Goal: Information Seeking & Learning: Find specific fact

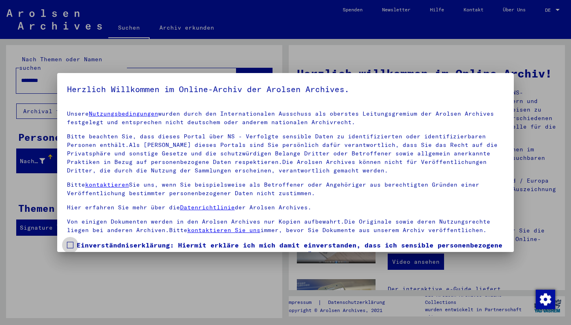
click at [71, 242] on span at bounding box center [70, 245] width 6 height 6
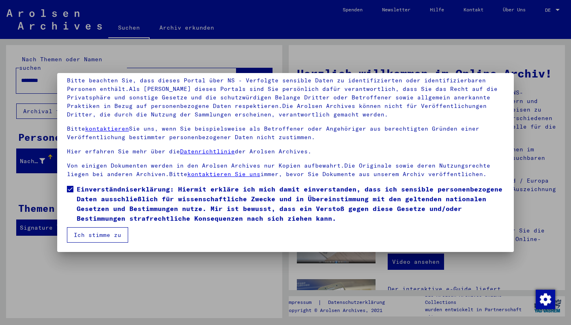
click at [82, 234] on button "Ich stimme zu" at bounding box center [97, 234] width 61 height 15
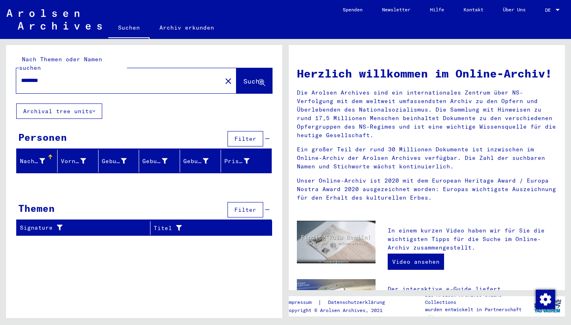
drag, startPoint x: 49, startPoint y: 73, endPoint x: 13, endPoint y: 73, distance: 36.1
click at [21, 76] on input "********" at bounding box center [116, 80] width 191 height 9
paste input "**********"
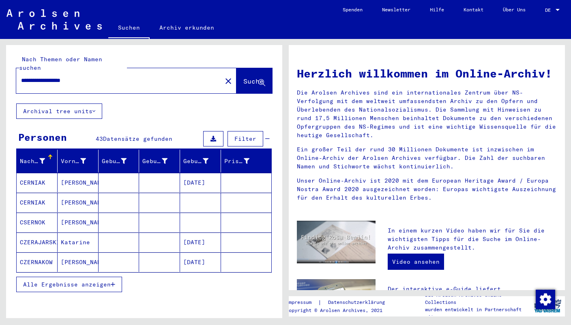
click at [41, 174] on mat-cell "CERNIAK" at bounding box center [37, 182] width 41 height 19
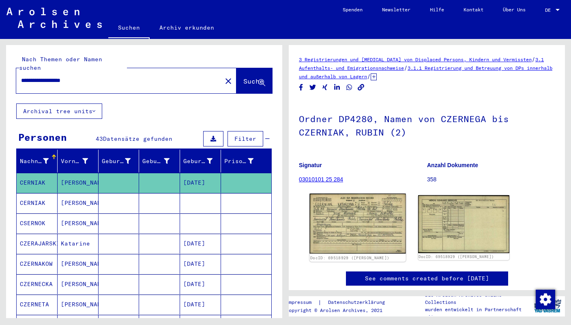
click at [359, 223] on img at bounding box center [358, 224] width 96 height 60
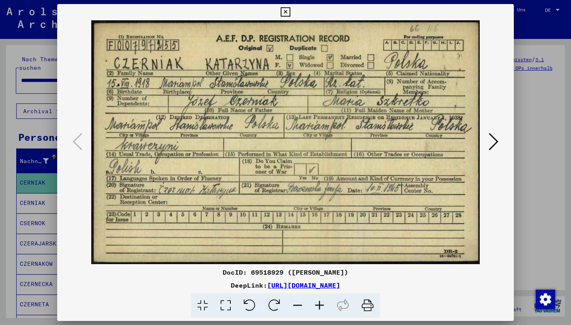
click at [498, 142] on icon at bounding box center [494, 141] width 10 height 19
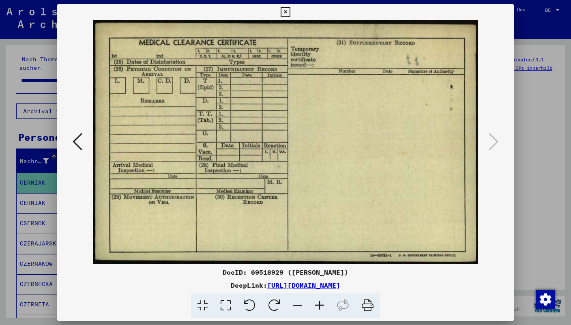
click at [79, 149] on icon at bounding box center [78, 141] width 10 height 19
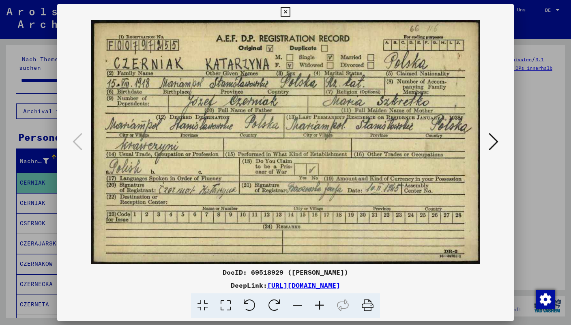
click at [37, 185] on div at bounding box center [285, 162] width 571 height 325
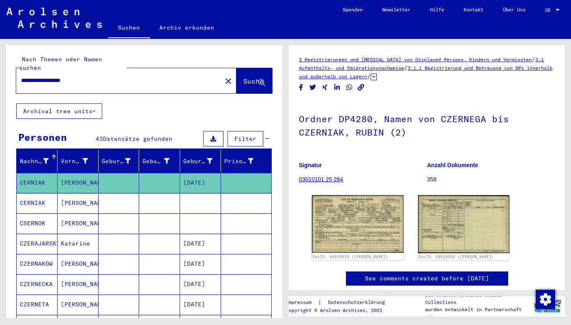
click at [37, 193] on mat-cell "CERNIAK" at bounding box center [37, 203] width 41 height 20
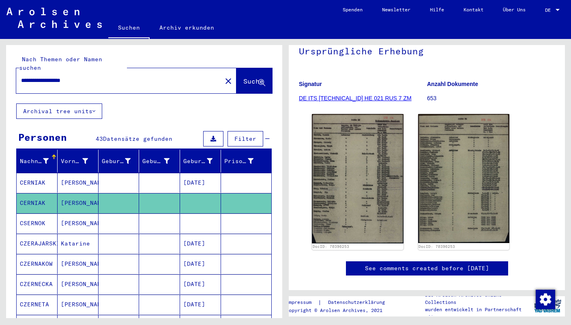
drag, startPoint x: 57, startPoint y: 73, endPoint x: 107, endPoint y: 73, distance: 50.3
click at [107, 76] on input "**********" at bounding box center [119, 80] width 196 height 9
type input "**********"
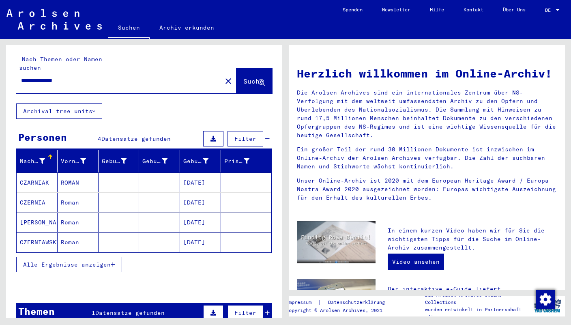
click at [38, 173] on mat-cell "CZARNIAK" at bounding box center [37, 182] width 41 height 19
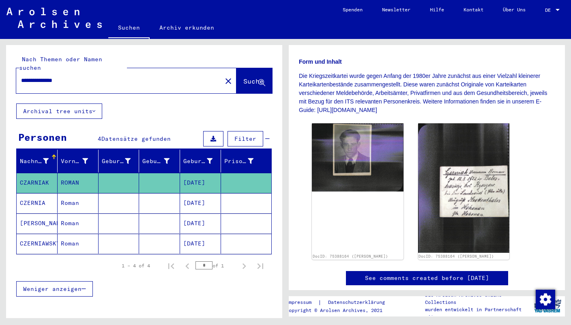
scroll to position [171, 0]
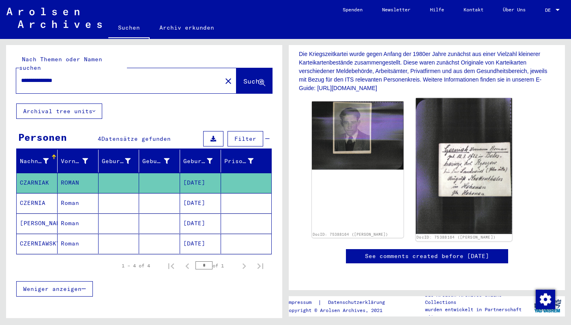
click at [445, 187] on img at bounding box center [464, 166] width 96 height 136
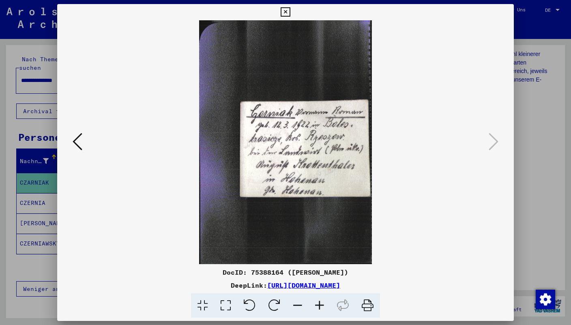
click at [290, 12] on icon at bounding box center [285, 12] width 9 height 10
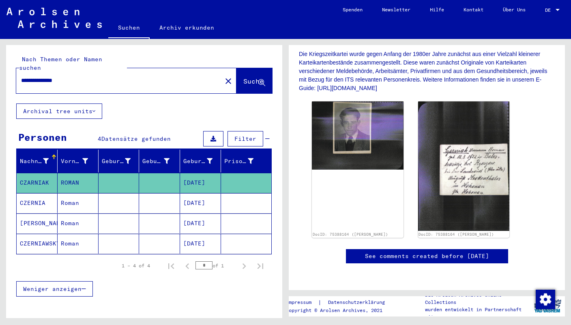
click at [68, 193] on mat-cell "Roman" at bounding box center [78, 203] width 41 height 20
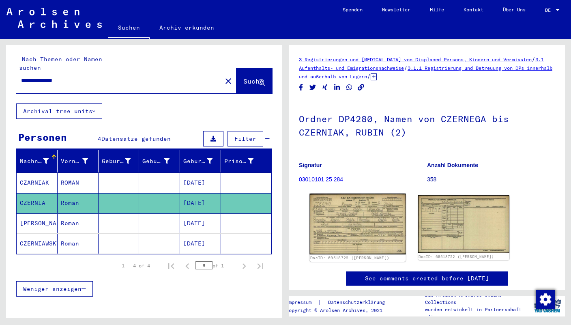
click at [365, 209] on img at bounding box center [358, 224] width 96 height 61
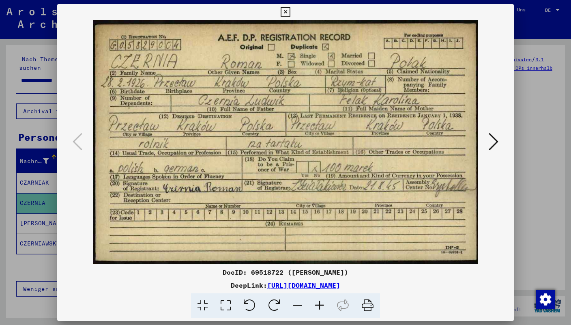
click at [290, 11] on icon at bounding box center [285, 12] width 9 height 10
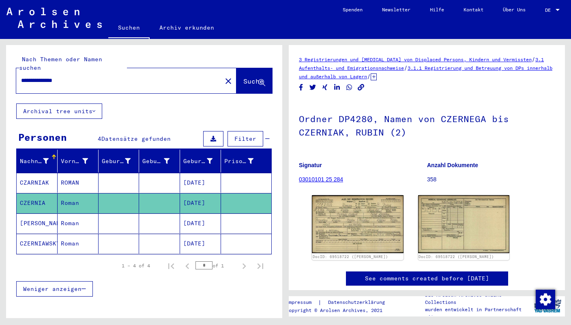
click at [87, 215] on mat-cell "Roman" at bounding box center [78, 223] width 41 height 20
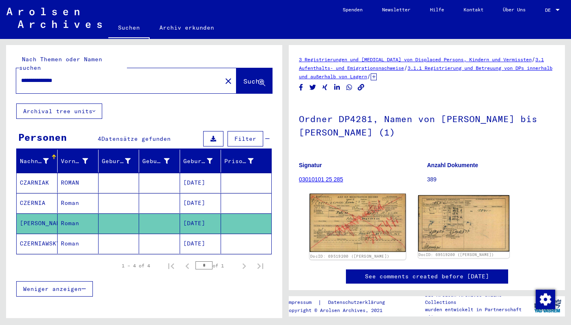
click at [363, 215] on img at bounding box center [358, 223] width 96 height 58
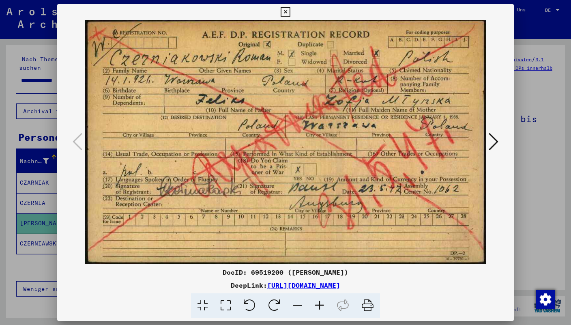
click at [290, 11] on icon at bounding box center [285, 12] width 9 height 10
